Goal: Task Accomplishment & Management: Complete application form

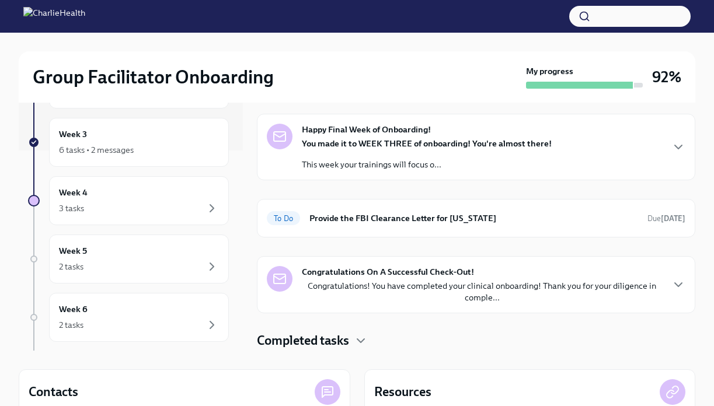
scroll to position [45, 0]
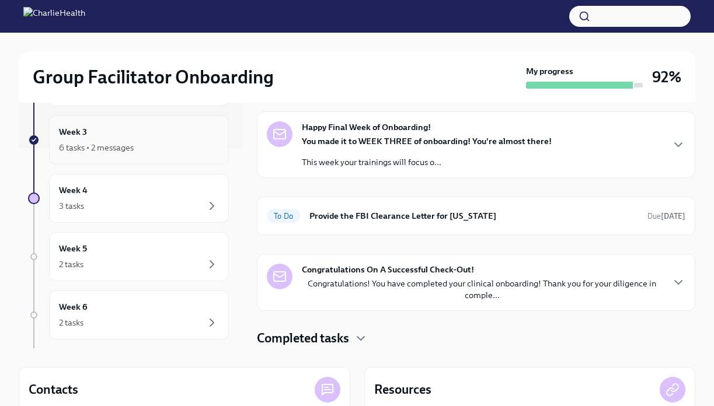
click at [163, 131] on div "Week 3 6 tasks • 2 messages" at bounding box center [139, 139] width 160 height 29
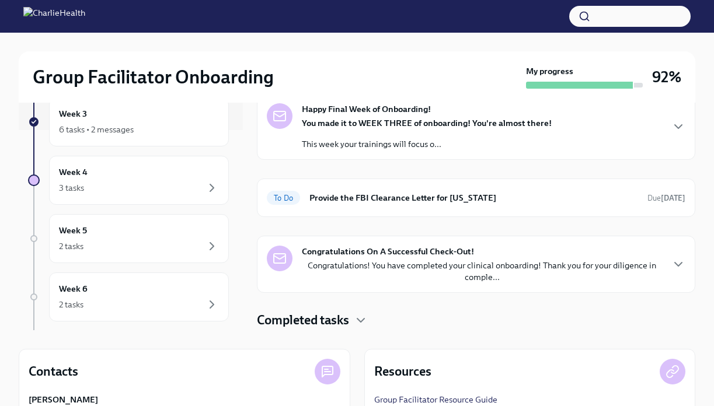
scroll to position [67, 0]
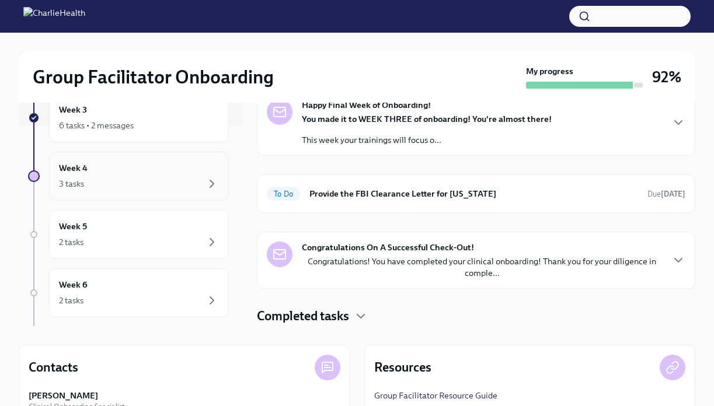
click at [175, 174] on div "Week 4 3 tasks" at bounding box center [139, 176] width 160 height 29
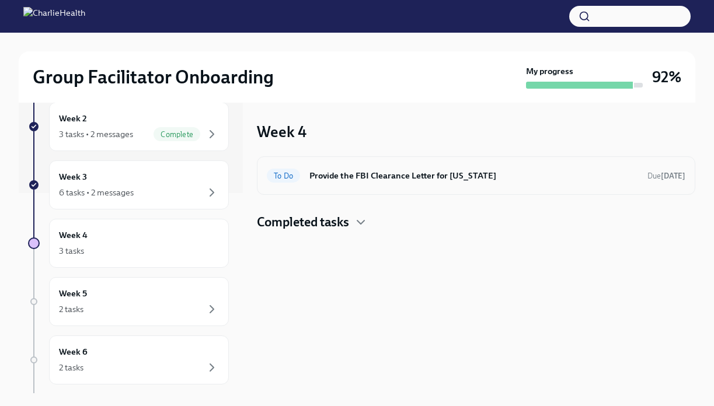
click at [403, 177] on h6 "Provide the FBI Clearance Letter for [US_STATE]" at bounding box center [473, 175] width 328 height 13
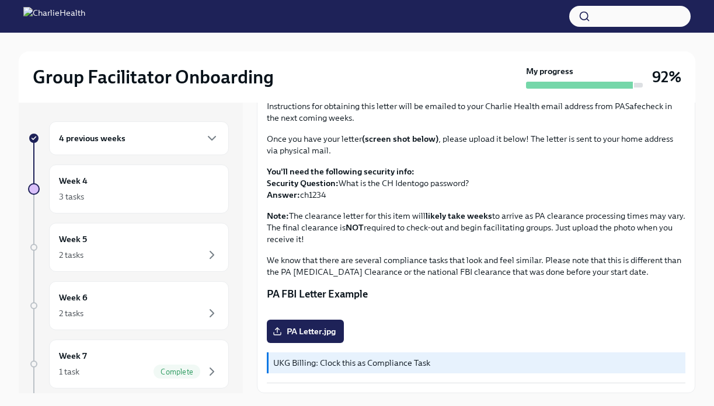
scroll to position [20, 0]
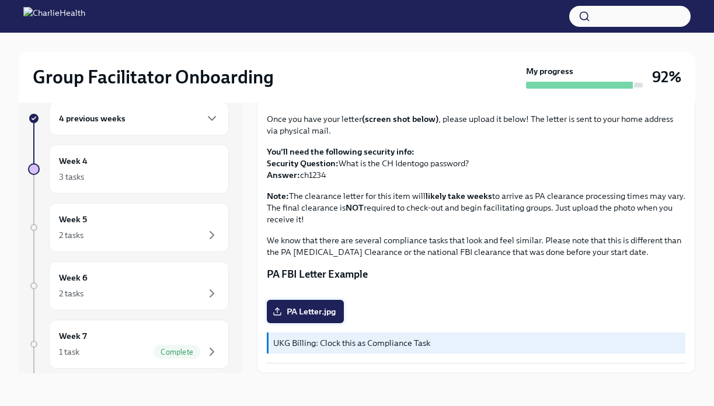
click at [314, 308] on span "PA Letter.jpg" at bounding box center [305, 312] width 61 height 12
click at [0, 0] on input "PA Letter.jpg" at bounding box center [0, 0] width 0 height 0
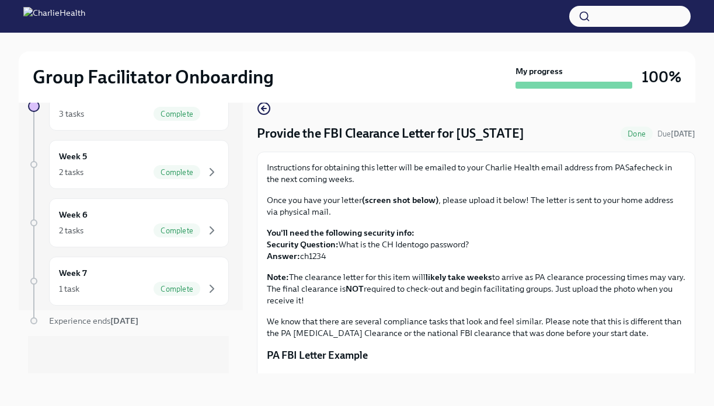
scroll to position [0, 0]
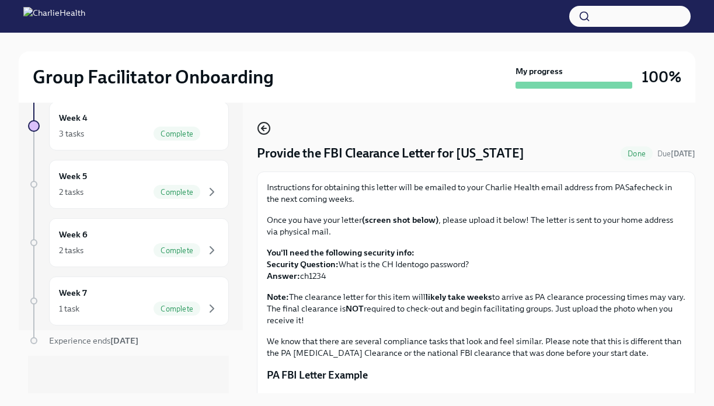
click at [265, 122] on icon "button" at bounding box center [264, 128] width 14 height 14
